Goal: Navigation & Orientation: Find specific page/section

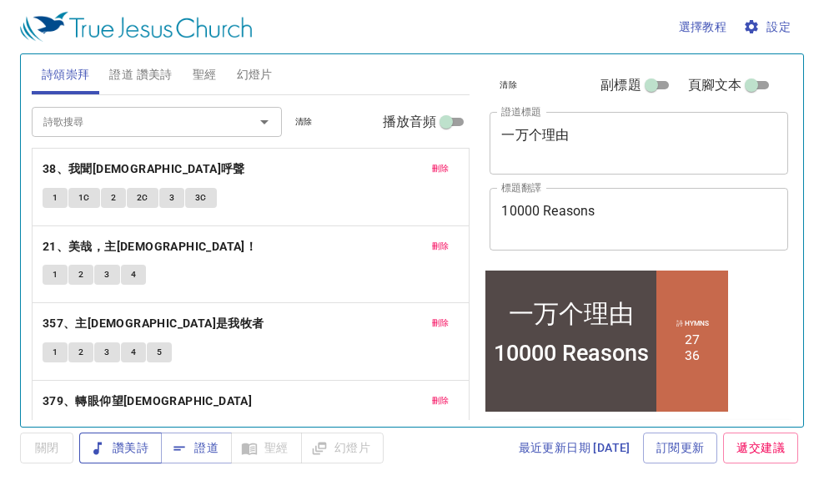
click at [120, 441] on span "讚美詩" at bounding box center [121, 447] width 56 height 21
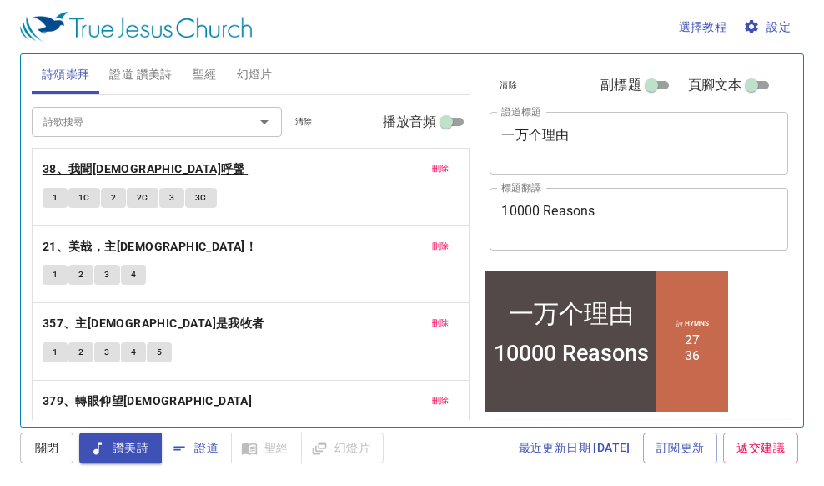
click at [117, 163] on b "38、我聞耶穌呼聲" at bounding box center [144, 169] width 203 height 21
click at [51, 200] on button "1" at bounding box center [55, 198] width 25 height 20
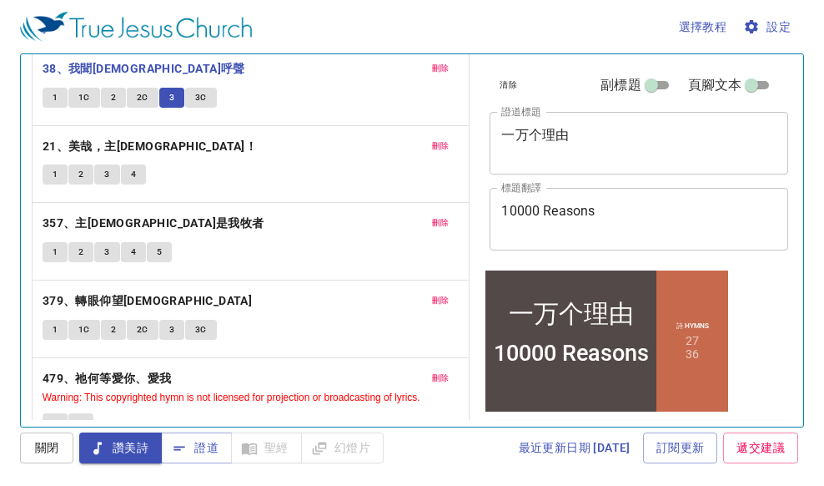
scroll to position [133, 0]
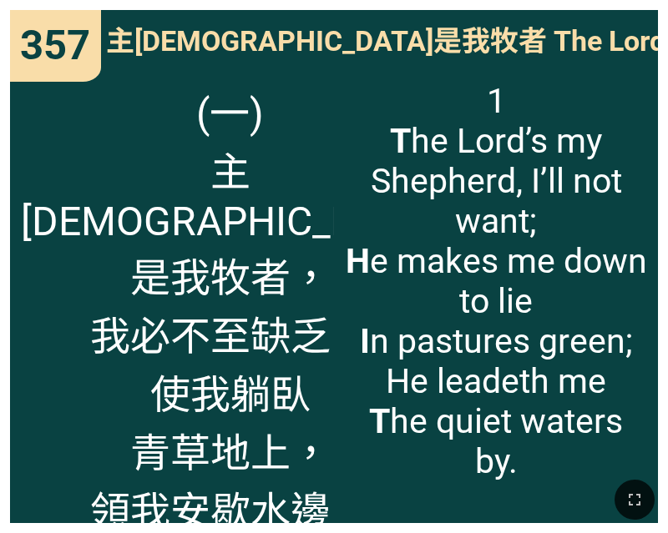
click at [343, 97] on div "1 T he Lord’s my Shepherd, I’ll not want; H e makes me down to lie I n pastures…" at bounding box center [496, 296] width 324 height 453
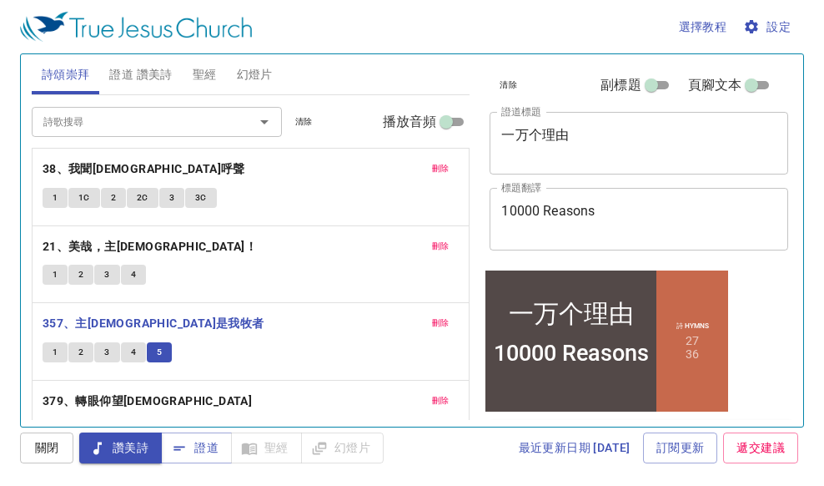
scroll to position [133, 0]
